Goal: Check status: Check status

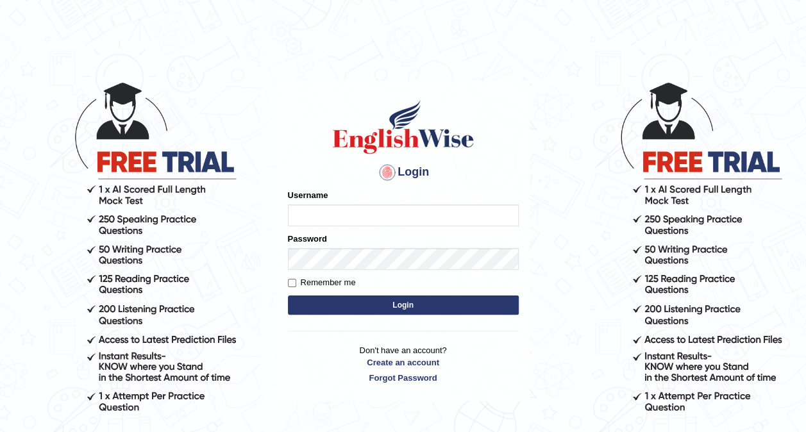
click at [463, 219] on input "Username" at bounding box center [403, 215] width 231 height 22
type input "pavithra007"
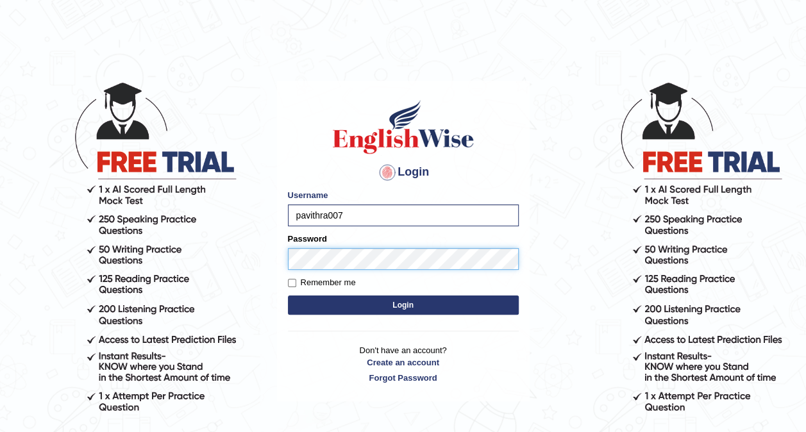
click at [288, 295] on button "Login" at bounding box center [403, 304] width 231 height 19
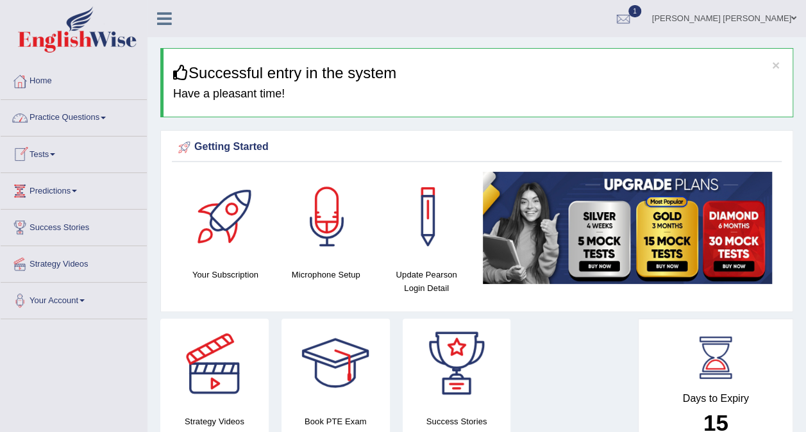
click at [46, 151] on link "Tests" at bounding box center [74, 153] width 146 height 32
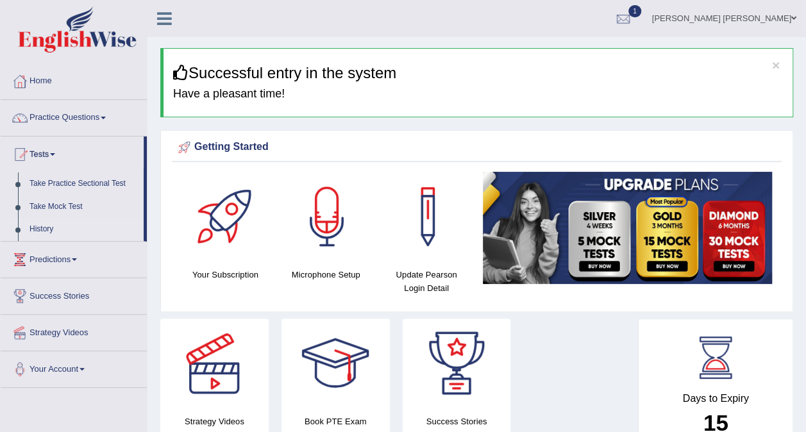
click at [37, 227] on link "History" at bounding box center [84, 229] width 120 height 23
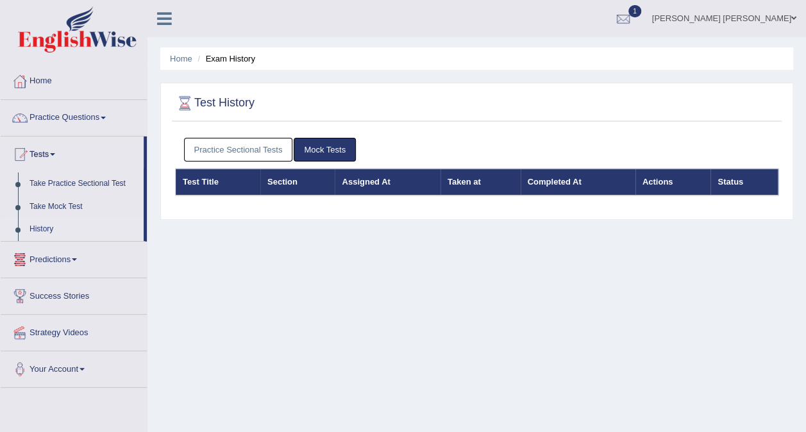
click at [237, 149] on link "Practice Sectional Tests" at bounding box center [238, 150] width 109 height 24
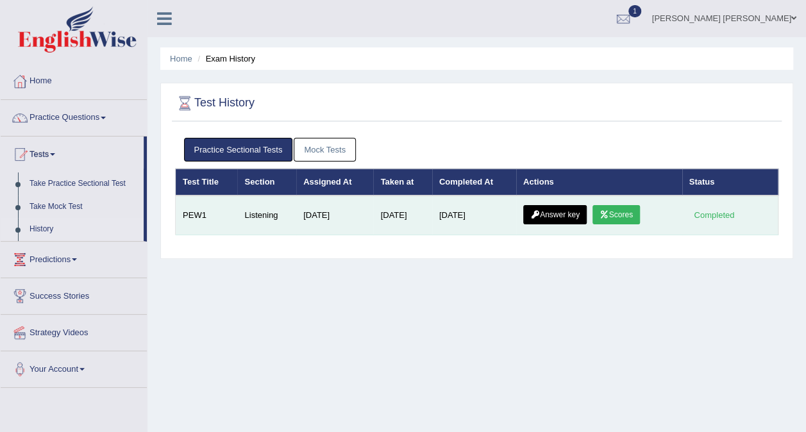
click at [609, 214] on icon at bounding box center [604, 215] width 10 height 8
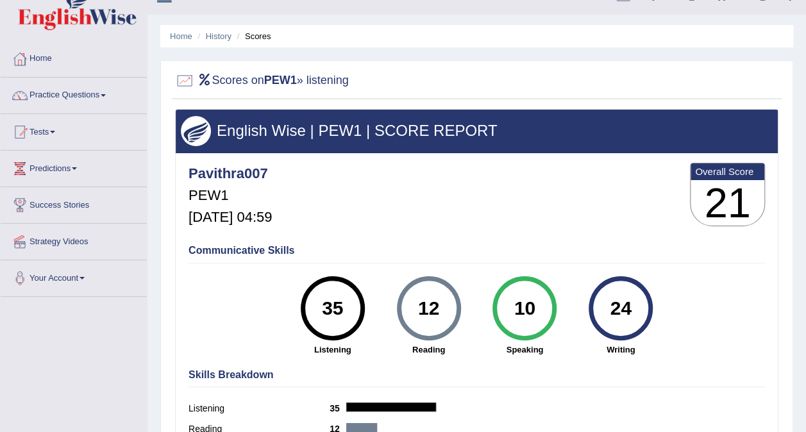
scroll to position [21, 0]
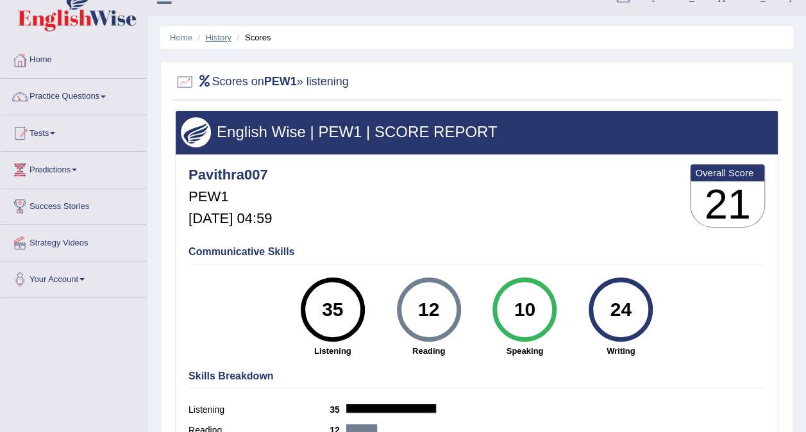
click at [220, 40] on link "History" at bounding box center [219, 38] width 26 height 10
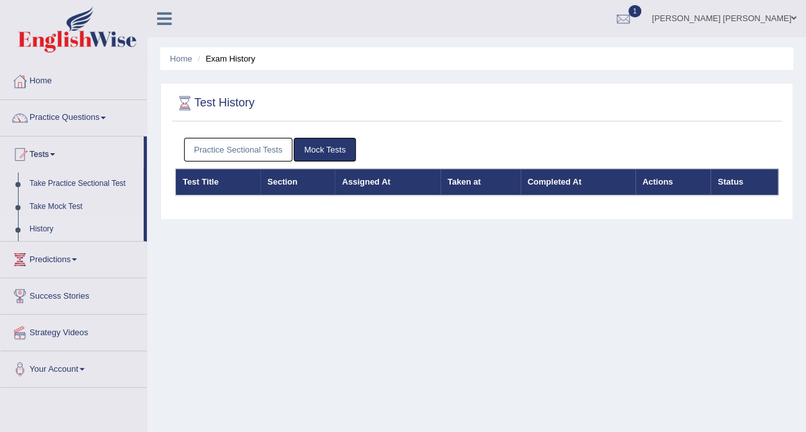
click at [226, 142] on link "Practice Sectional Tests" at bounding box center [238, 150] width 109 height 24
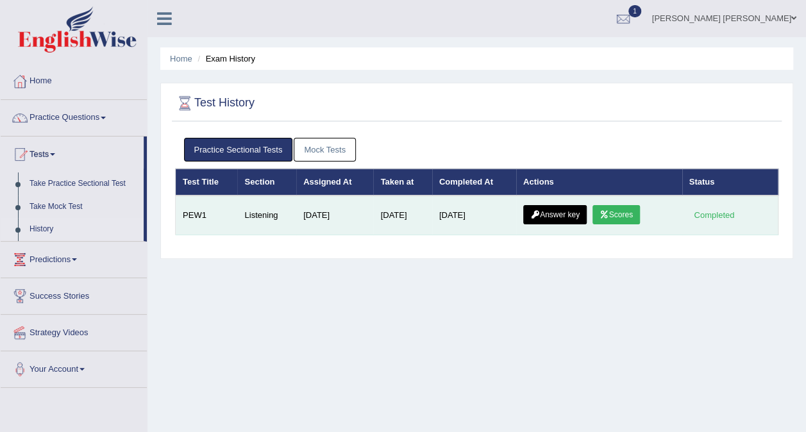
click at [572, 217] on link "Answer key" at bounding box center [554, 214] width 63 height 19
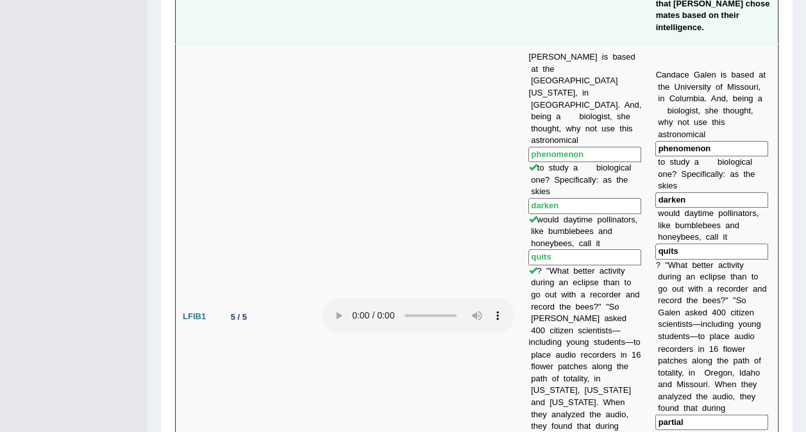
scroll to position [861, 0]
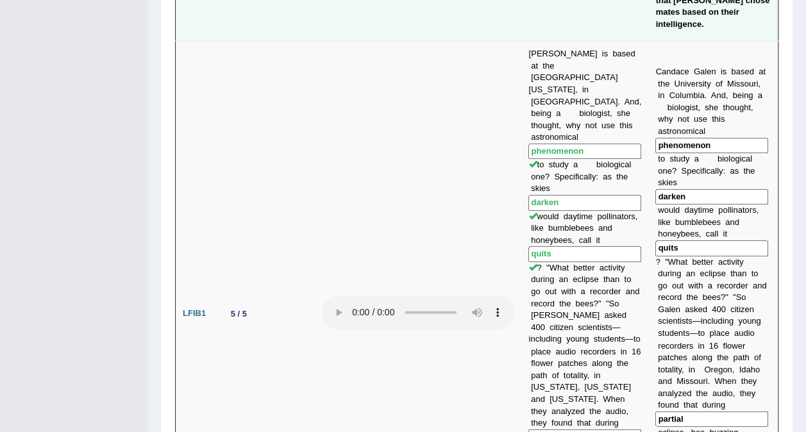
click at [515, 204] on td at bounding box center [418, 313] width 206 height 545
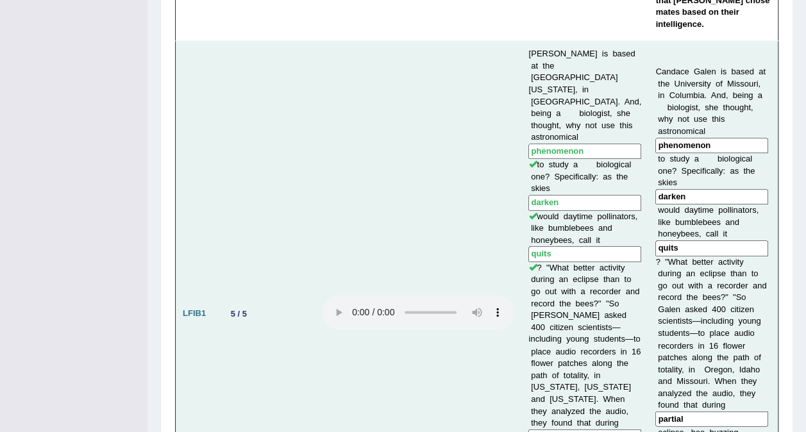
click at [463, 105] on td at bounding box center [418, 313] width 206 height 545
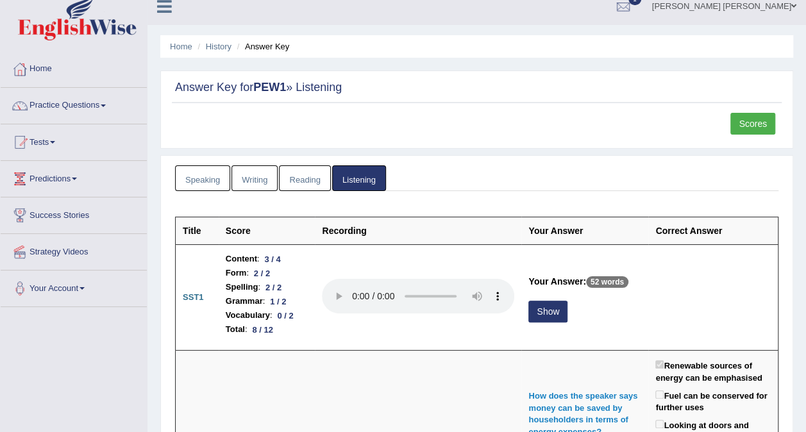
scroll to position [0, 0]
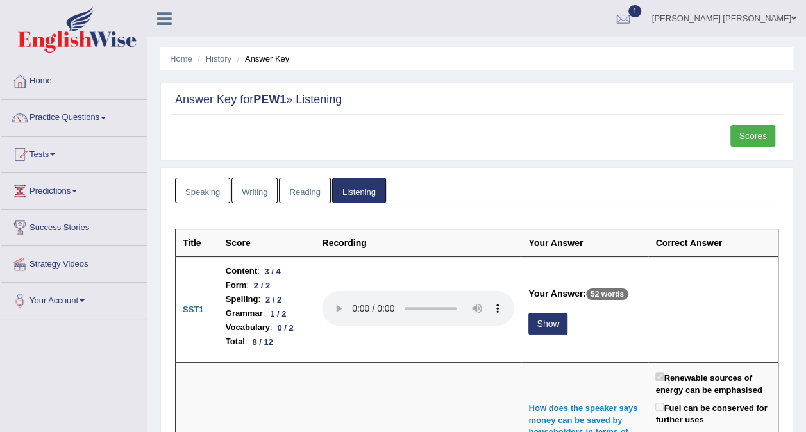
click at [744, 133] on link "Scores" at bounding box center [752, 136] width 45 height 22
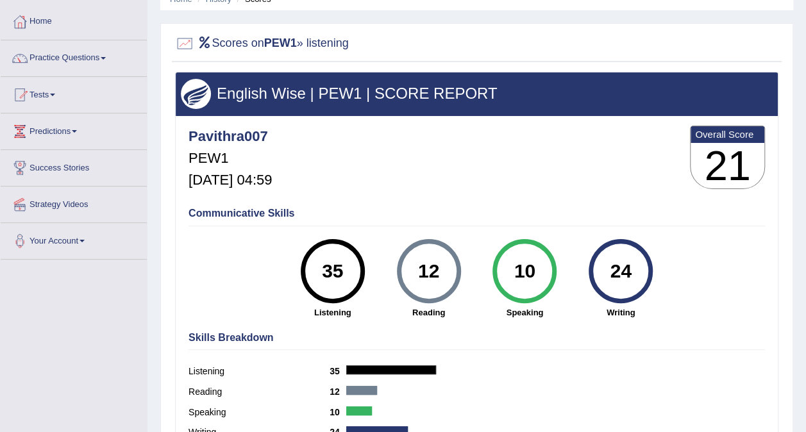
scroll to position [70, 0]
